Goal: Transaction & Acquisition: Download file/media

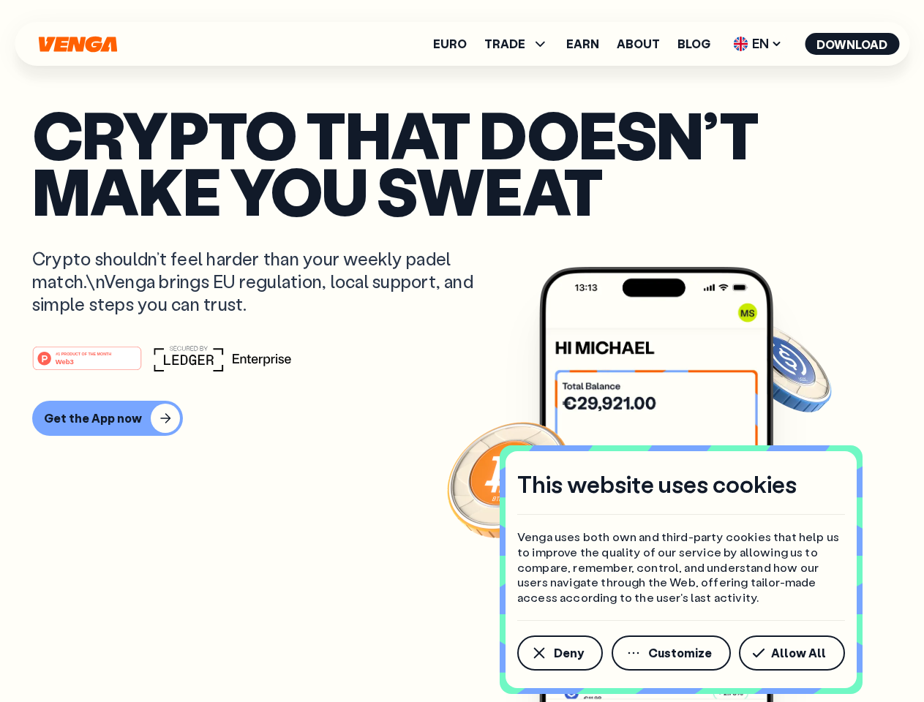
click at [462, 351] on div "#1 PRODUCT OF THE MONTH Web3" at bounding box center [462, 358] width 860 height 26
click at [559, 653] on span "Deny" at bounding box center [569, 654] width 30 height 12
click at [672, 653] on img at bounding box center [656, 512] width 234 height 490
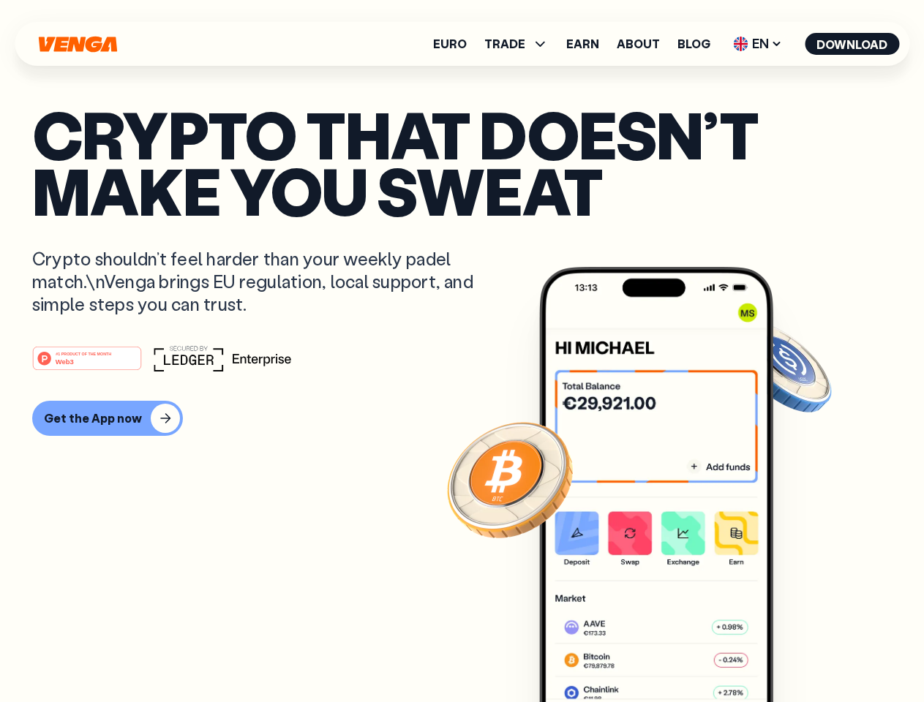
click at [795, 653] on article "Crypto that doesn’t make you sweat Crypto shouldn’t feel harder than your weekl…" at bounding box center [462, 380] width 860 height 549
click at [521, 44] on span "TRADE" at bounding box center [504, 44] width 41 height 12
click at [758, 44] on span "EN" at bounding box center [757, 43] width 59 height 23
click at [852, 44] on button "Download" at bounding box center [852, 44] width 94 height 22
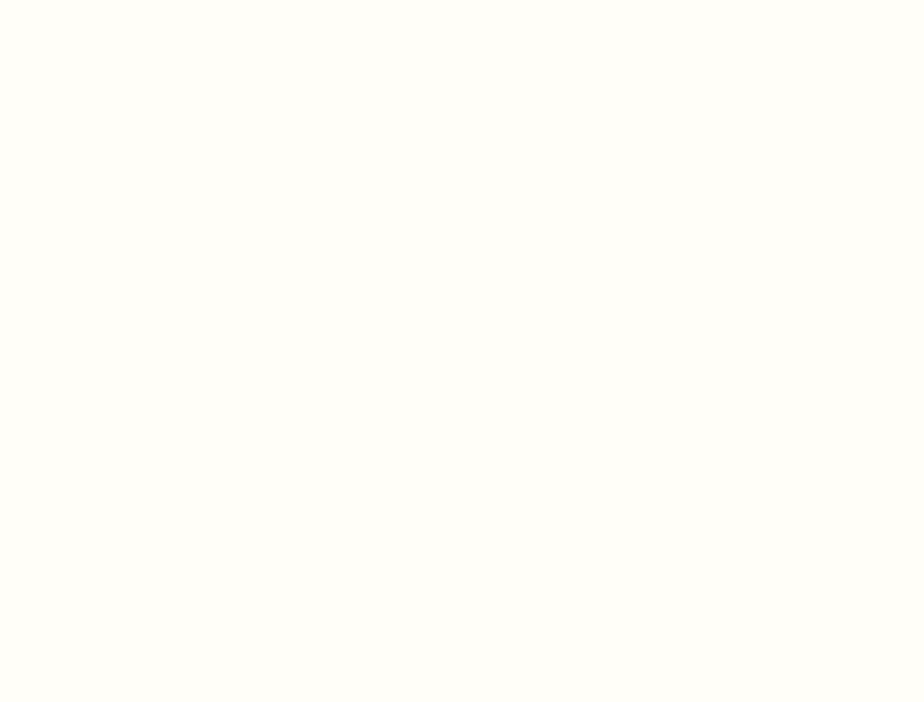
click at [462, 0] on html "This website uses cookies Venga uses both own and third-party cookies that help…" at bounding box center [462, 0] width 924 height 0
click at [105, 0] on html "This website uses cookies Venga uses both own and third-party cookies that help…" at bounding box center [462, 0] width 924 height 0
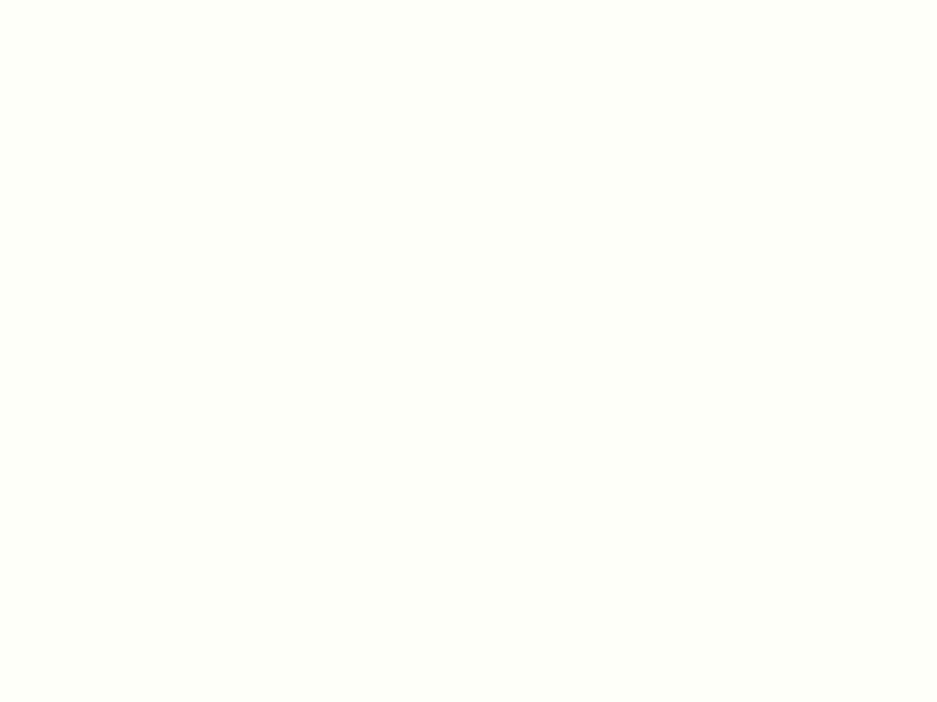
click at [89, 0] on html "This website uses cookies Venga uses both own and third-party cookies that help…" at bounding box center [468, 0] width 937 height 0
